Goal: Transaction & Acquisition: Purchase product/service

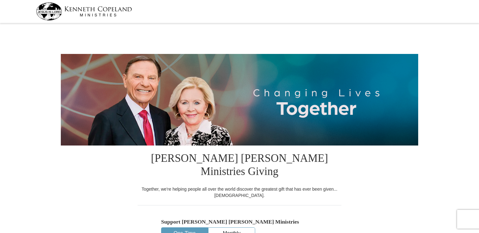
select select "TN"
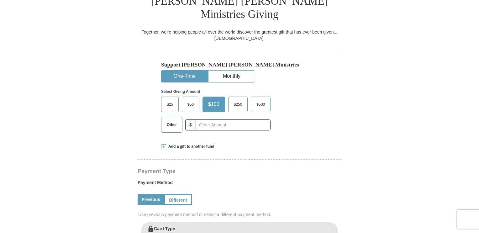
scroll to position [161, 0]
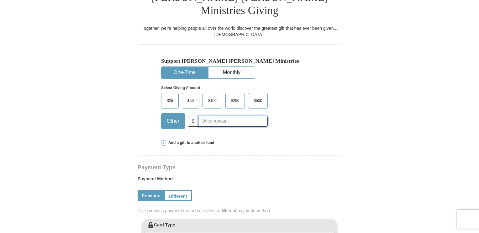
click at [218, 116] on input "text" at bounding box center [233, 121] width 70 height 11
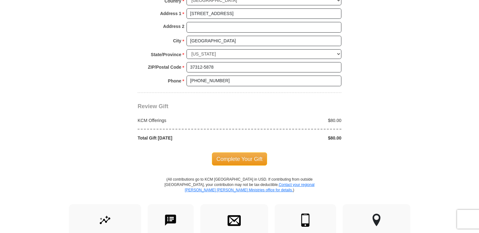
scroll to position [517, 0]
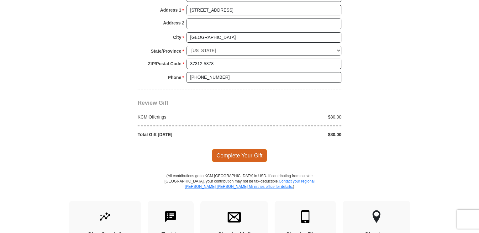
type input "80.00"
click at [245, 149] on span "Complete Your Gift" at bounding box center [240, 155] width 56 height 13
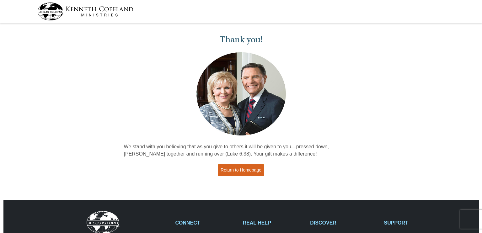
click at [235, 169] on link "Return to Homepage" at bounding box center [241, 170] width 46 height 12
